Goal: Task Accomplishment & Management: Use online tool/utility

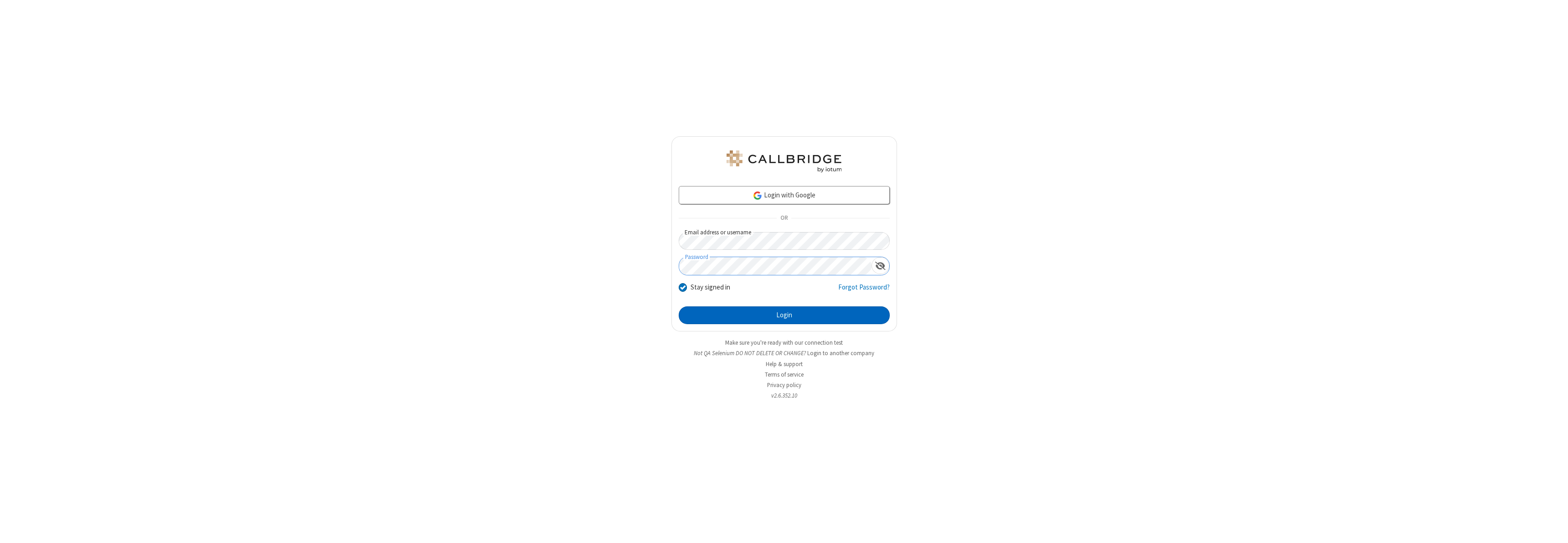
click at [784, 315] on button "Login" at bounding box center [784, 315] width 211 height 18
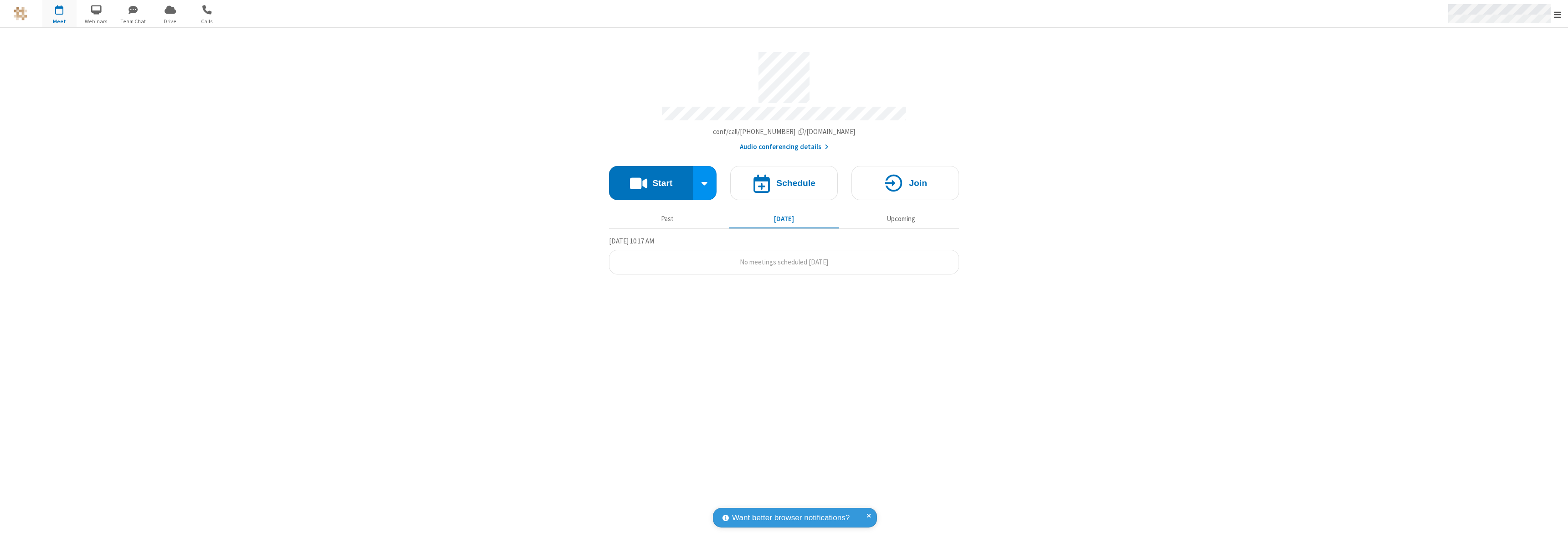
click at [1558, 14] on span "Open menu" at bounding box center [1557, 15] width 7 height 9
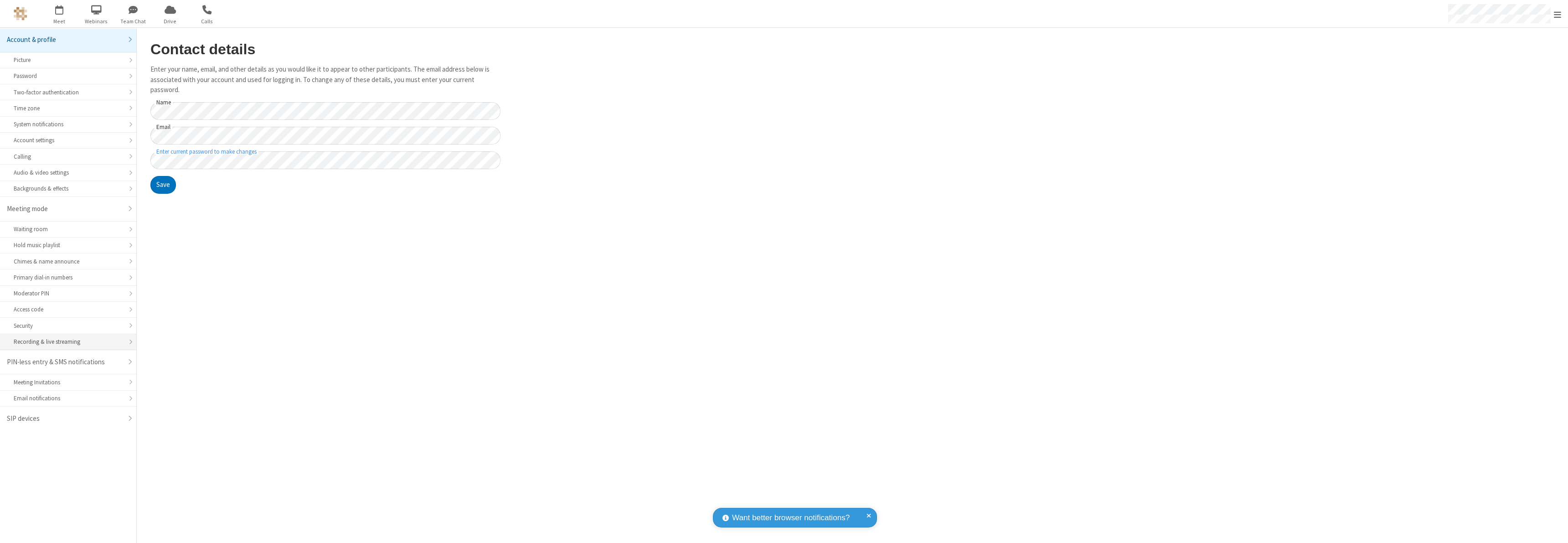
click at [68, 341] on div "Recording & live streaming" at bounding box center [67, 341] width 109 height 9
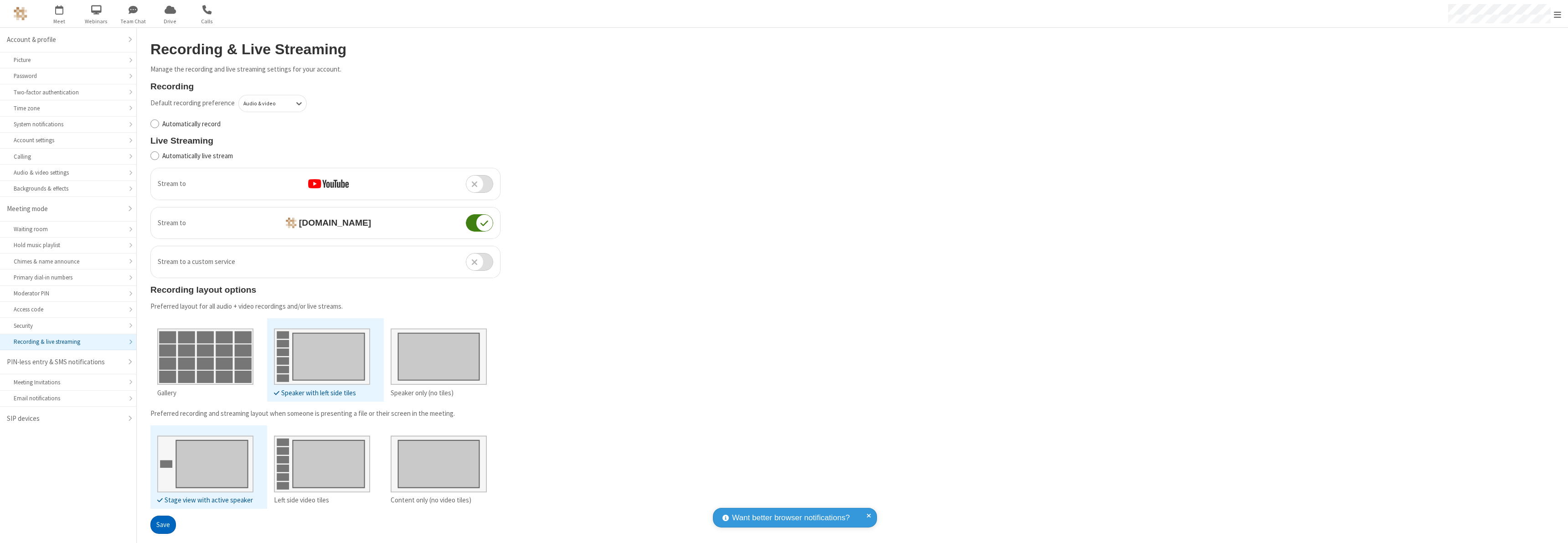
click at [163, 524] on button "Save" at bounding box center [163, 524] width 26 height 18
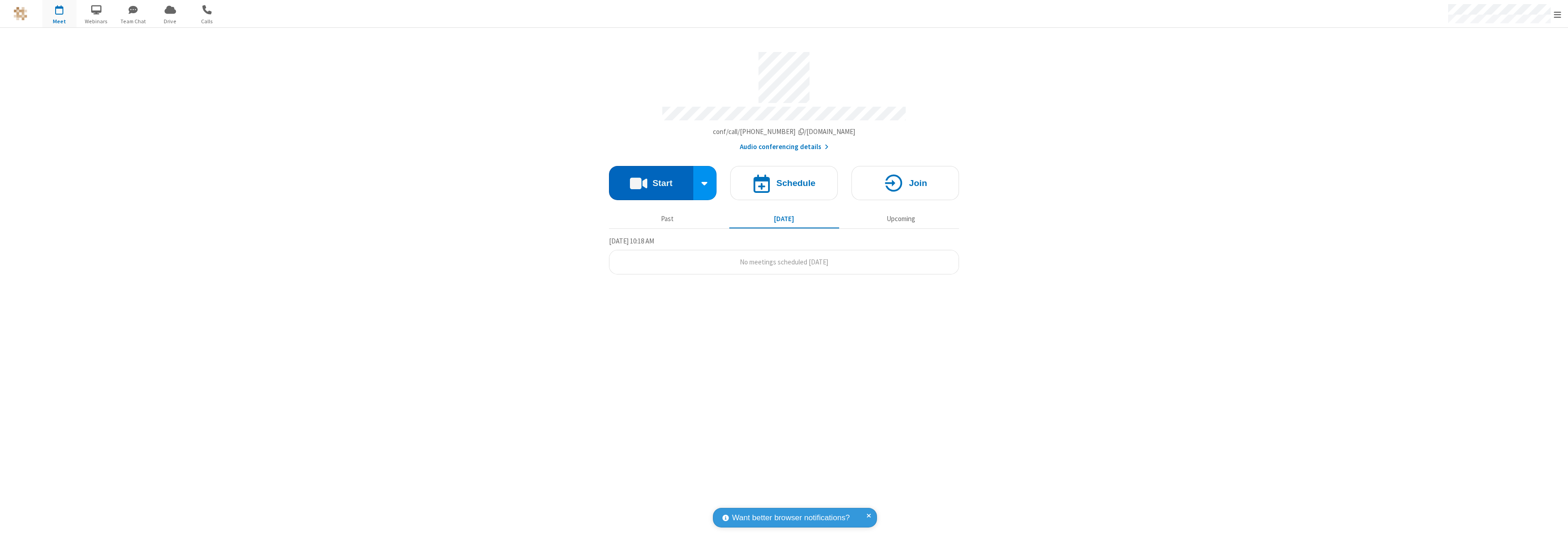
click at [651, 179] on button "Start" at bounding box center [651, 183] width 84 height 34
